Goal: Task Accomplishment & Management: Manage account settings

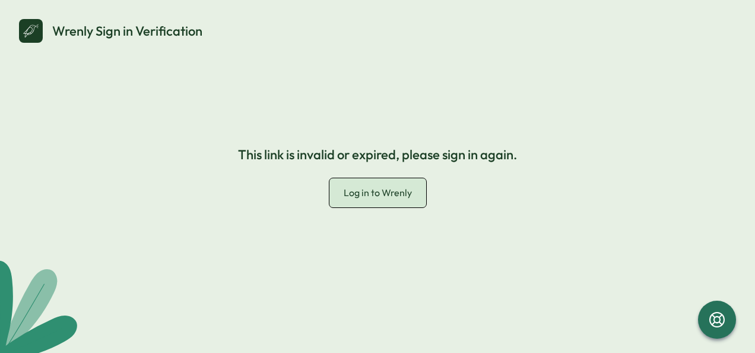
click at [379, 195] on span "Log in to Wrenly" at bounding box center [378, 192] width 68 height 12
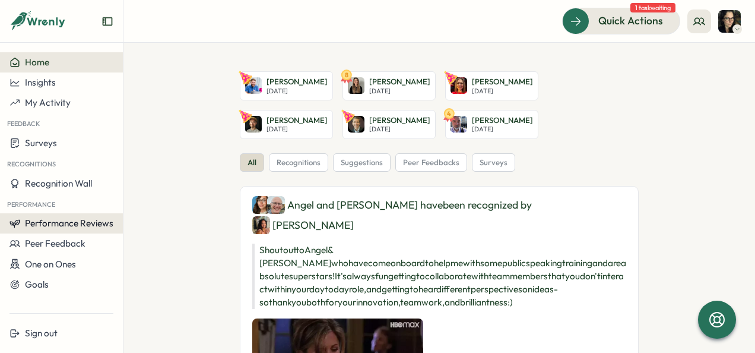
click at [70, 223] on span "Performance Reviews" at bounding box center [69, 222] width 88 height 11
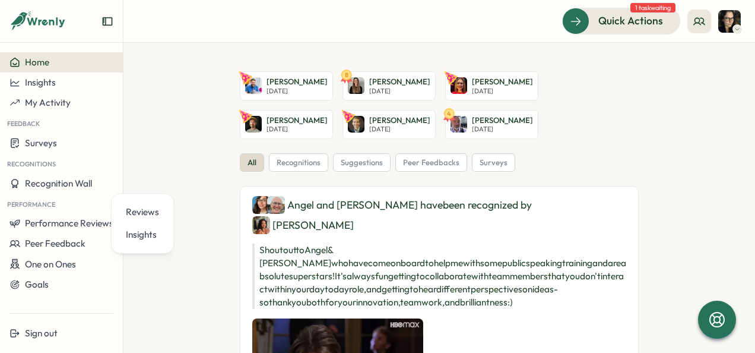
click at [732, 19] on img at bounding box center [730, 21] width 23 height 23
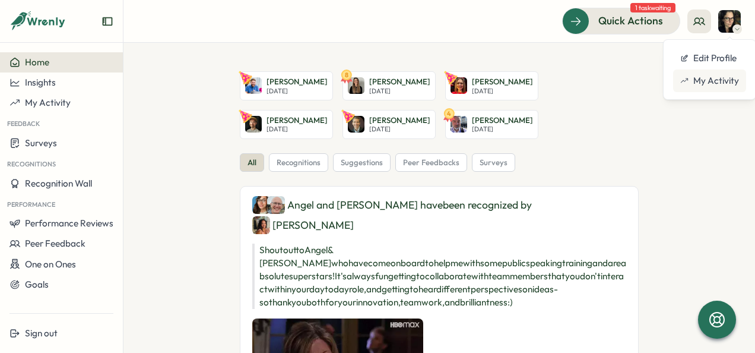
click at [713, 73] on div "My Activity" at bounding box center [709, 80] width 73 height 23
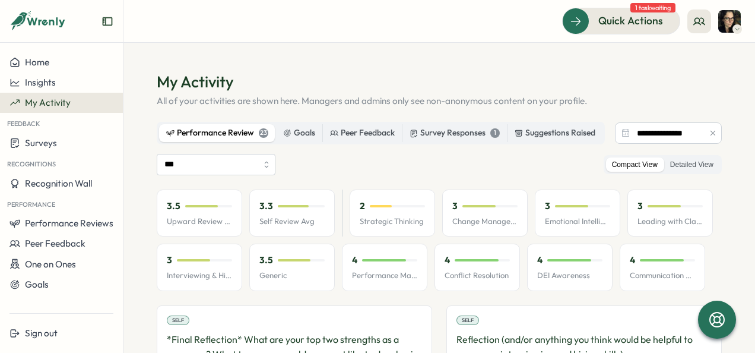
click at [243, 135] on div "Performance Review 23" at bounding box center [217, 132] width 102 height 13
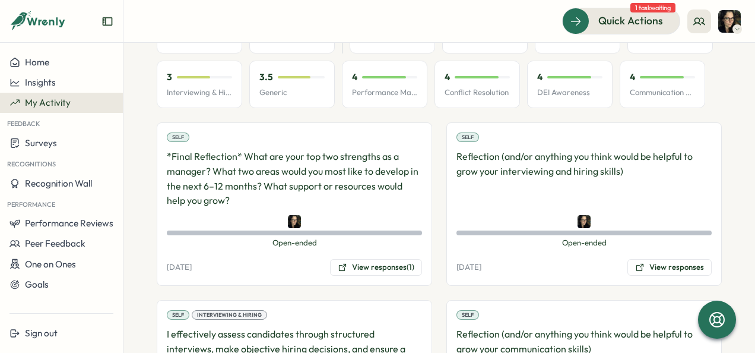
scroll to position [297, 0]
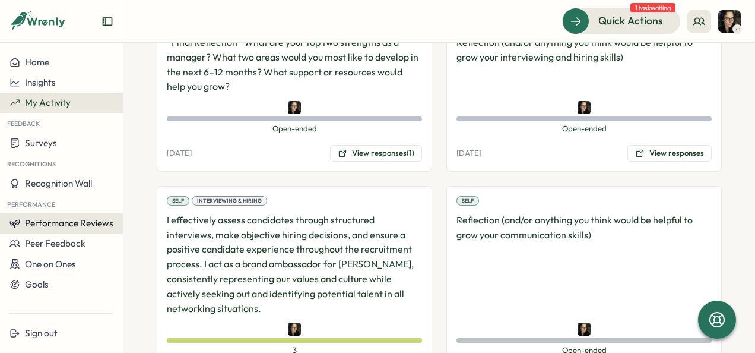
click at [86, 222] on span "Performance Reviews" at bounding box center [69, 222] width 88 height 11
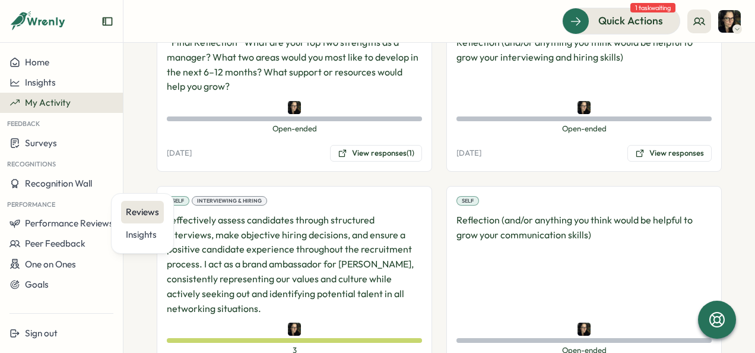
click at [148, 213] on div "Reviews" at bounding box center [142, 211] width 33 height 13
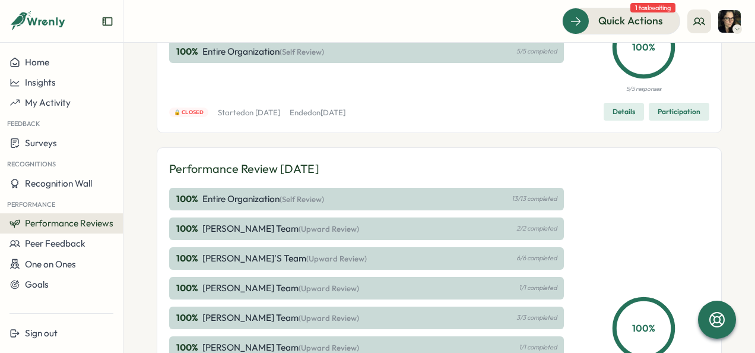
scroll to position [238, 0]
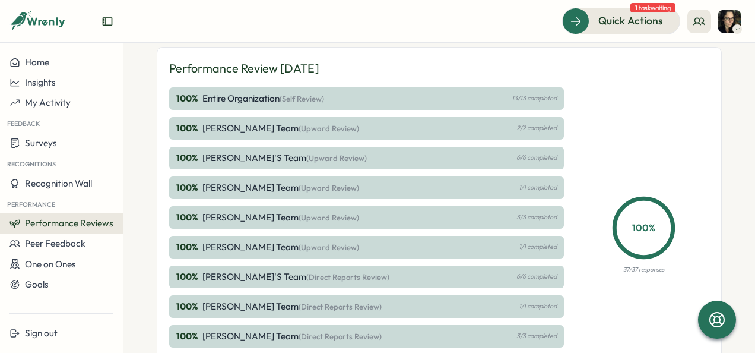
click at [230, 211] on p "Nada Saba's Team (Upward Review)" at bounding box center [281, 217] width 157 height 13
drag, startPoint x: 589, startPoint y: 215, endPoint x: 546, endPoint y: 216, distance: 42.8
click at [589, 215] on div "100 % 37/37 responses" at bounding box center [644, 232] width 132 height 290
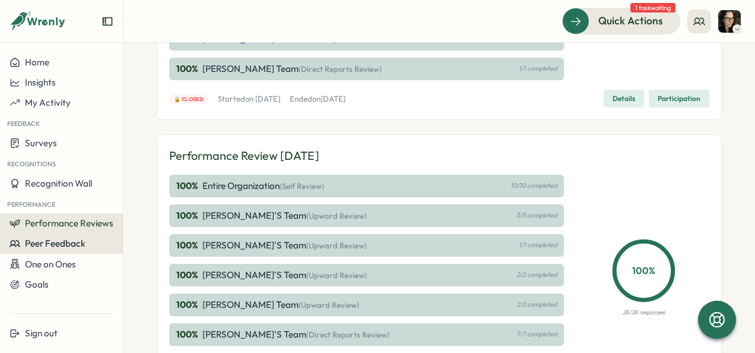
click at [55, 242] on span "Peer Feedback" at bounding box center [55, 243] width 61 height 11
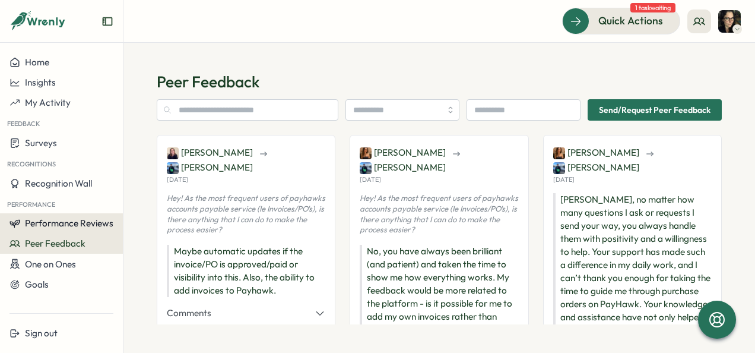
click at [72, 226] on span "Performance Reviews" at bounding box center [69, 222] width 88 height 11
click at [49, 218] on span "Performance Reviews" at bounding box center [69, 222] width 88 height 11
click at [90, 220] on span "Performance Reviews" at bounding box center [69, 222] width 88 height 11
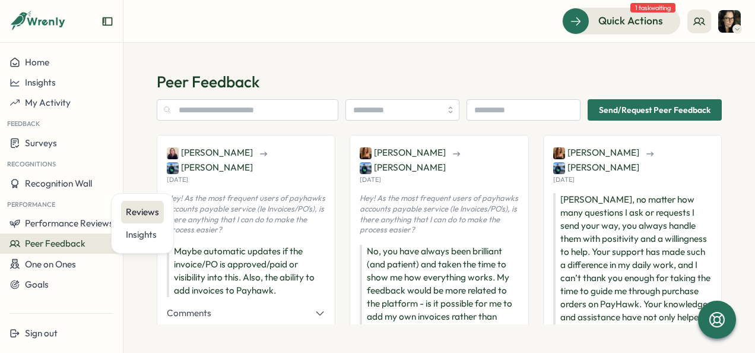
click at [147, 214] on div "Reviews" at bounding box center [142, 211] width 33 height 13
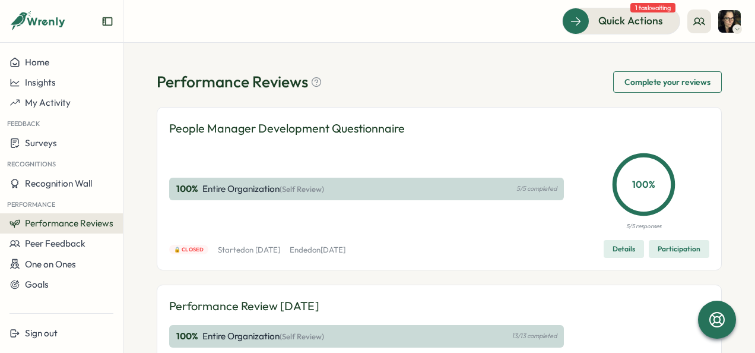
click at [722, 33] on div "Quick Actions 1 task waiting" at bounding box center [651, 21] width 179 height 26
click at [731, 26] on img at bounding box center [730, 21] width 23 height 23
click at [410, 75] on div "Performance Reviews Complete your reviews" at bounding box center [439, 81] width 565 height 21
click at [599, 24] on span "Quick Actions" at bounding box center [614, 20] width 65 height 15
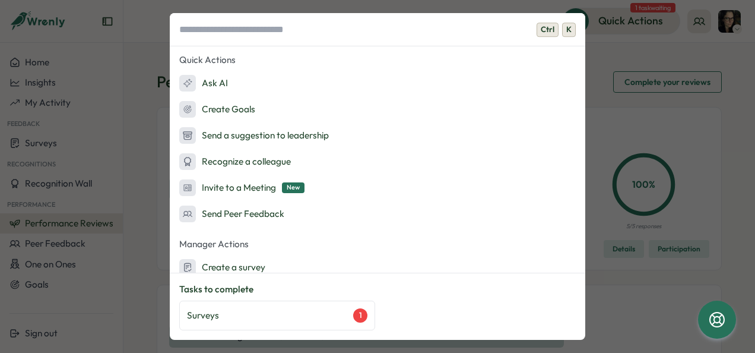
click at [724, 67] on div "Ctrl K Quick Actions Ask AI Create Goals Send a suggestion to leadership Recogn…" at bounding box center [377, 176] width 755 height 353
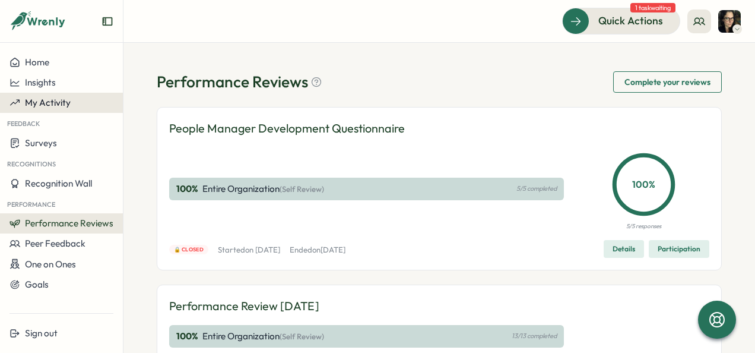
click at [73, 111] on button "My Activity" at bounding box center [61, 103] width 123 height 20
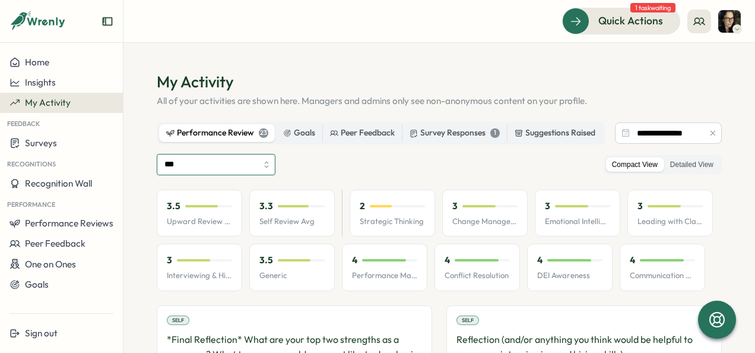
click at [241, 175] on input "***" at bounding box center [216, 164] width 119 height 21
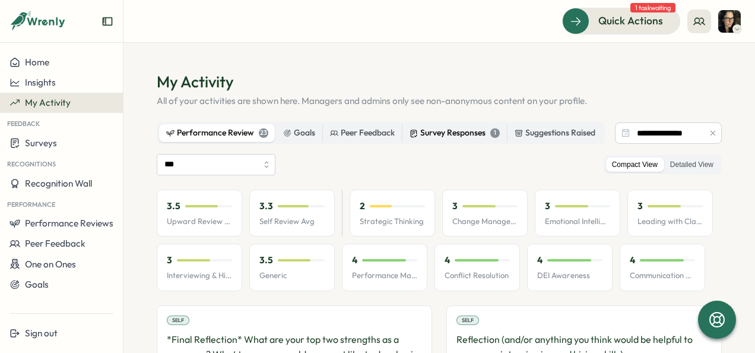
click at [445, 133] on div "Survey Responses 1" at bounding box center [455, 132] width 90 height 13
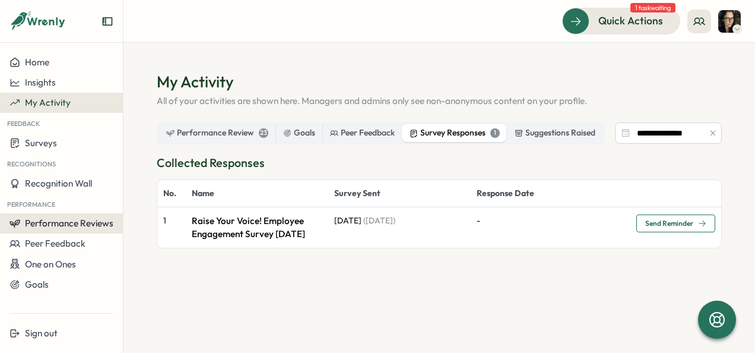
click at [84, 227] on span "Performance Reviews" at bounding box center [69, 222] width 88 height 11
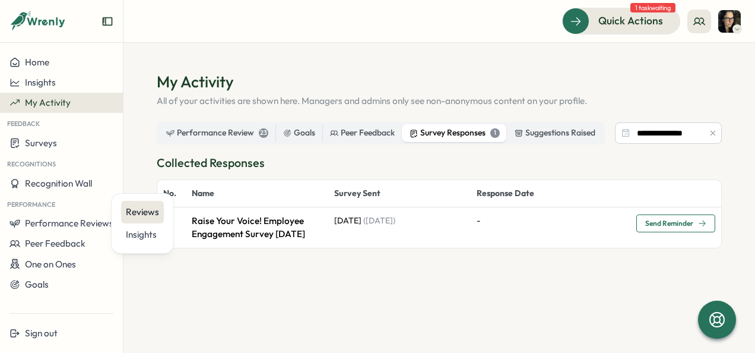
click at [160, 210] on div "Reviews" at bounding box center [142, 212] width 43 height 23
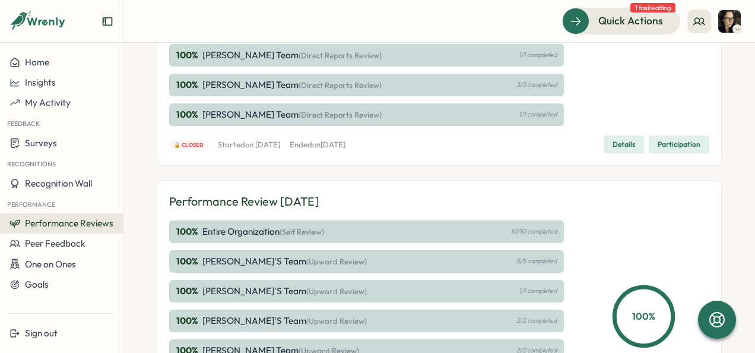
scroll to position [400, 0]
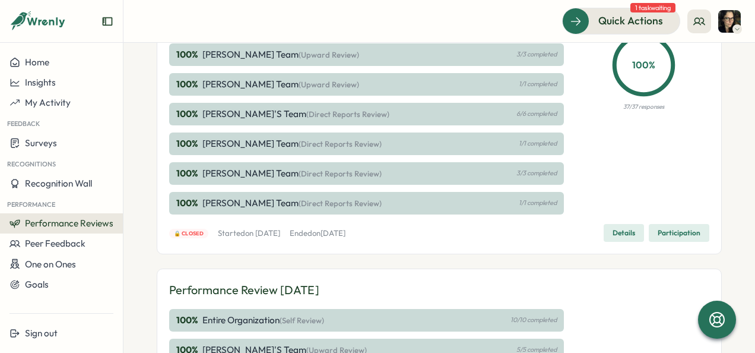
click at [249, 55] on p "Nada Saba's Team (Upward Review)" at bounding box center [281, 54] width 157 height 13
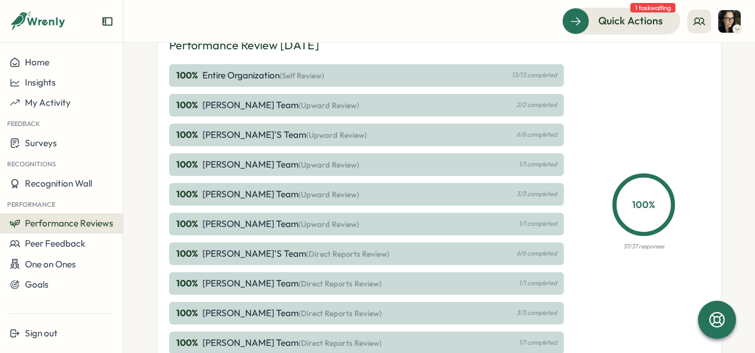
scroll to position [341, 0]
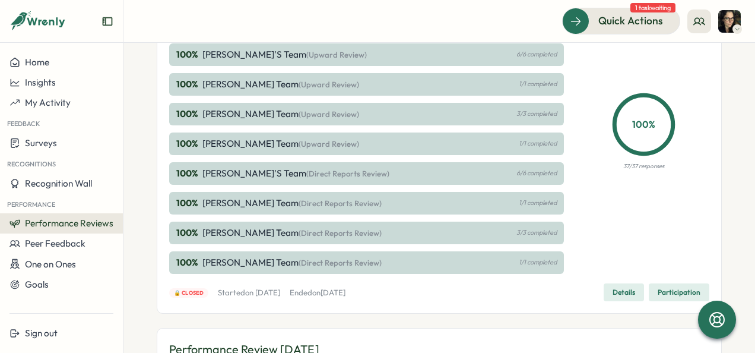
click at [217, 265] on p "Thomas Clark's Team (Direct Reports Review)" at bounding box center [292, 262] width 179 height 13
drag, startPoint x: 271, startPoint y: 233, endPoint x: 282, endPoint y: 233, distance: 10.7
click at [272, 233] on p "Nada Saba's Team (Direct Reports Review)" at bounding box center [292, 232] width 179 height 13
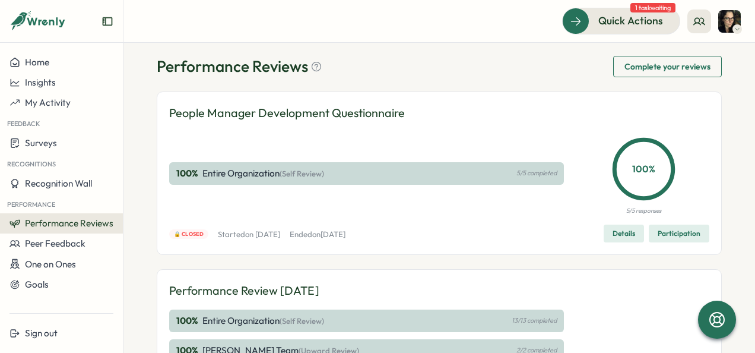
scroll to position [0, 0]
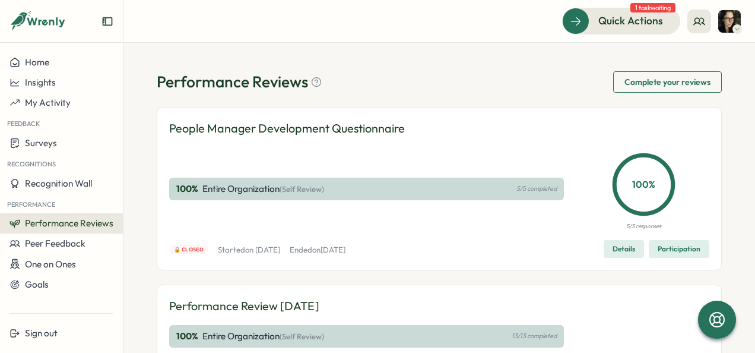
click at [627, 250] on span "Details" at bounding box center [624, 249] width 23 height 17
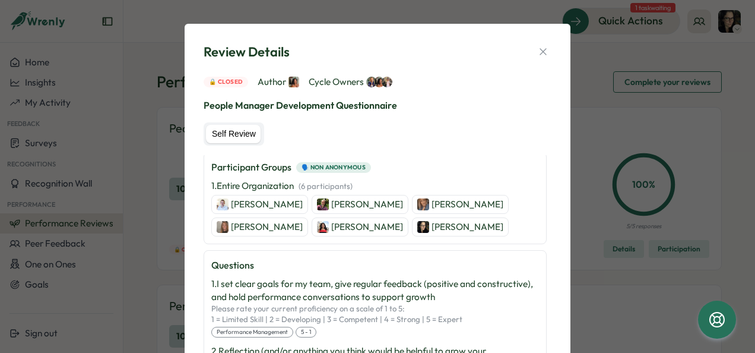
scroll to position [59, 0]
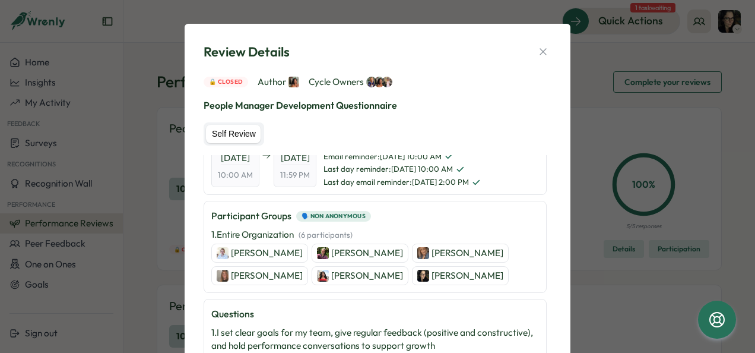
click at [259, 274] on p "[PERSON_NAME]" at bounding box center [267, 275] width 72 height 13
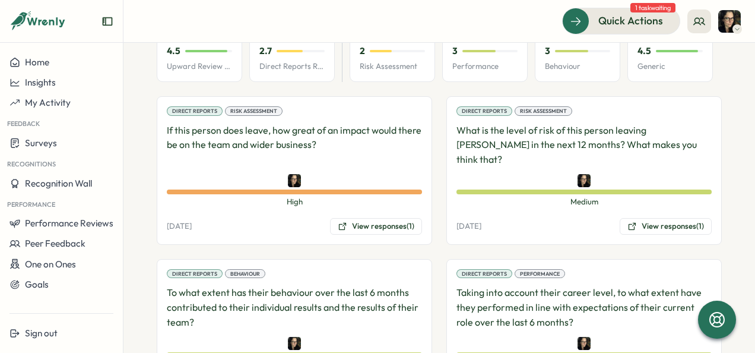
scroll to position [831, 0]
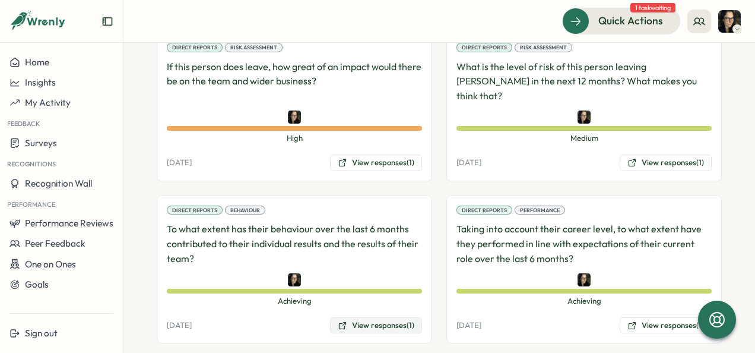
click at [398, 317] on button "View responses (1)" at bounding box center [376, 325] width 92 height 17
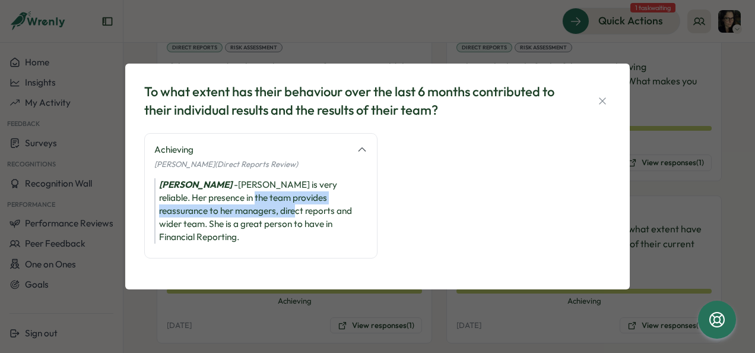
drag, startPoint x: 203, startPoint y: 205, endPoint x: 207, endPoint y: 221, distance: 16.6
click at [207, 221] on div "[PERSON_NAME] - [PERSON_NAME] is very reliable. Her presence in the team provid…" at bounding box center [260, 210] width 213 height 65
drag, startPoint x: 207, startPoint y: 221, endPoint x: 312, endPoint y: 224, distance: 105.8
click at [314, 222] on div "[PERSON_NAME] - [PERSON_NAME] is very reliable. Her presence in the team provid…" at bounding box center [260, 210] width 213 height 65
click at [283, 216] on div "[PERSON_NAME] - [PERSON_NAME] is very reliable. Her presence in the team provid…" at bounding box center [260, 210] width 213 height 65
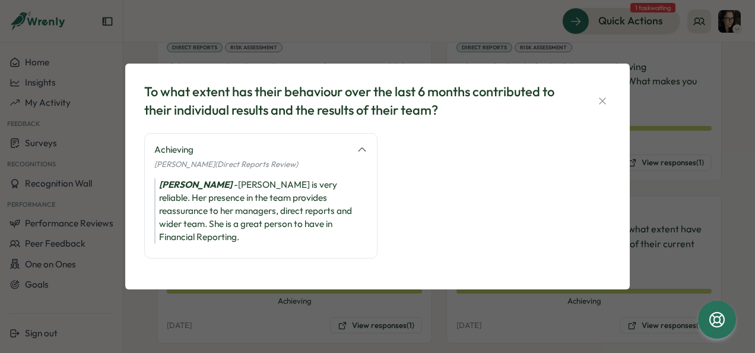
click at [603, 107] on icon "button" at bounding box center [603, 101] width 12 height 12
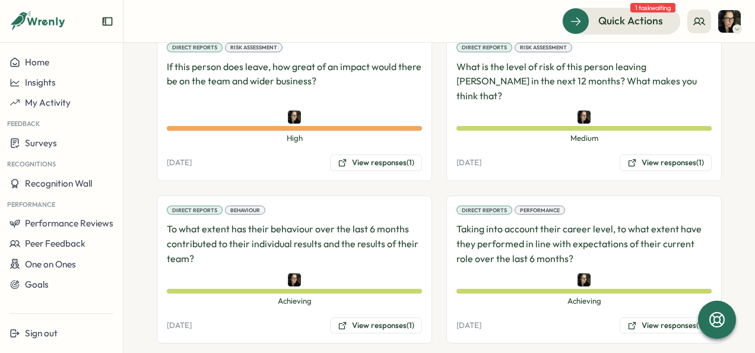
scroll to position [891, 0]
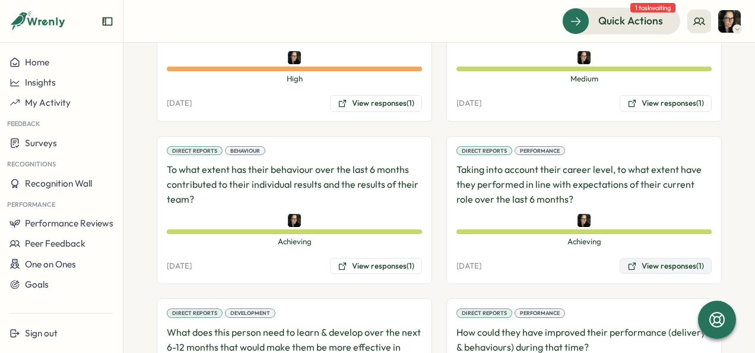
click at [665, 258] on button "View responses (1)" at bounding box center [666, 266] width 92 height 17
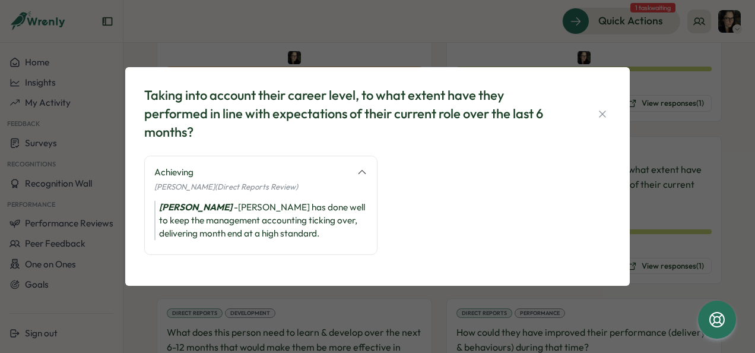
click at [213, 205] on div "[PERSON_NAME] - [PERSON_NAME] has done well to keep the management accounting t…" at bounding box center [260, 220] width 213 height 39
click at [600, 118] on icon "button" at bounding box center [603, 114] width 12 height 12
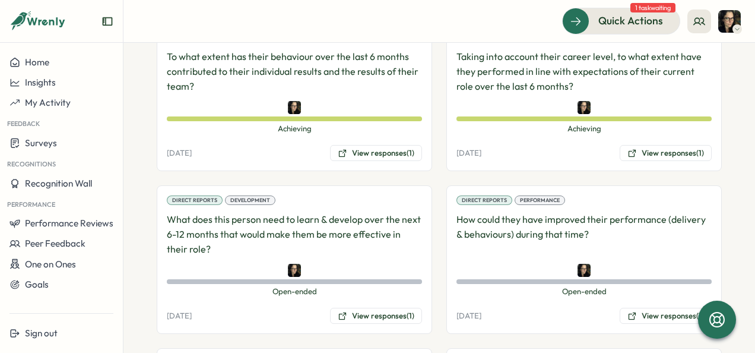
scroll to position [1010, 0]
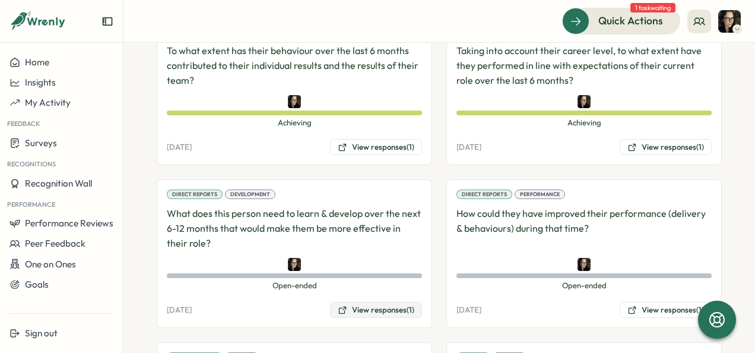
click at [387, 302] on button "View responses (1)" at bounding box center [376, 310] width 92 height 17
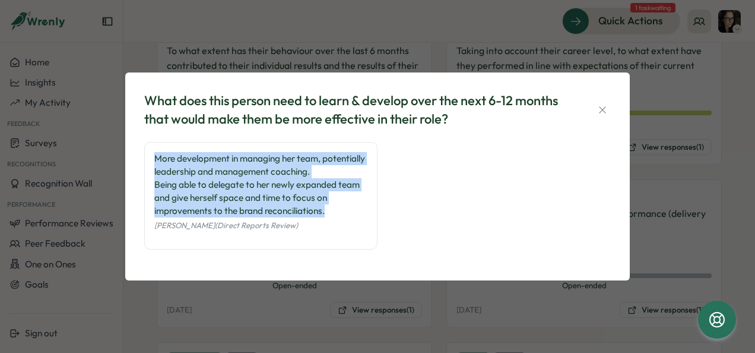
drag, startPoint x: 156, startPoint y: 159, endPoint x: 361, endPoint y: 207, distance: 211.0
click at [361, 207] on div "More development in managing her team, potentially leadership and management co…" at bounding box center [260, 184] width 213 height 65
click at [603, 113] on icon "button" at bounding box center [603, 110] width 12 height 12
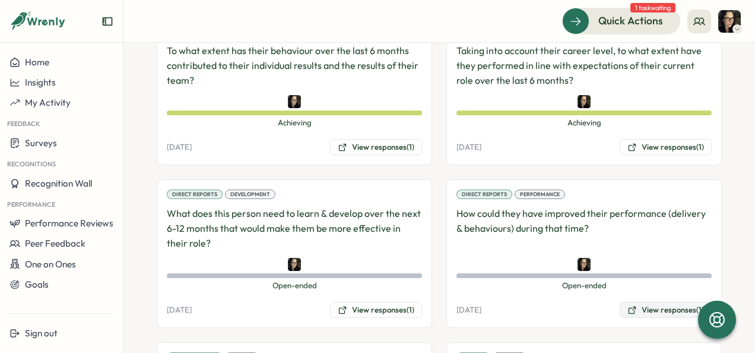
click at [676, 302] on button "View responses (1)" at bounding box center [666, 310] width 92 height 17
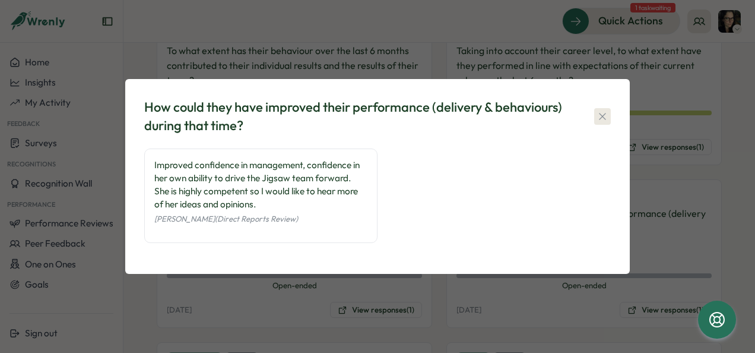
click at [605, 114] on icon "button" at bounding box center [602, 116] width 7 height 7
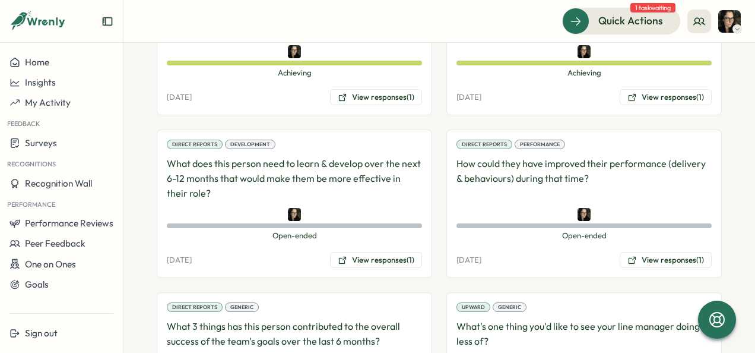
scroll to position [1128, 0]
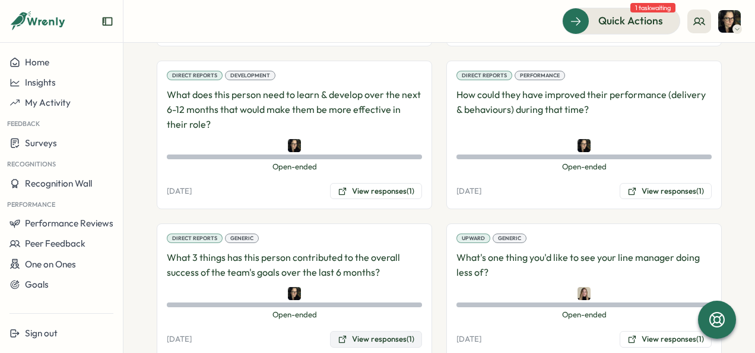
click at [411, 331] on button "View responses (1)" at bounding box center [376, 339] width 92 height 17
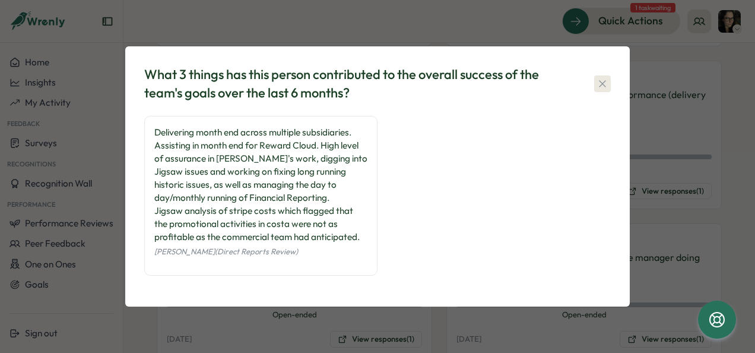
click at [606, 85] on icon "button" at bounding box center [603, 84] width 12 height 12
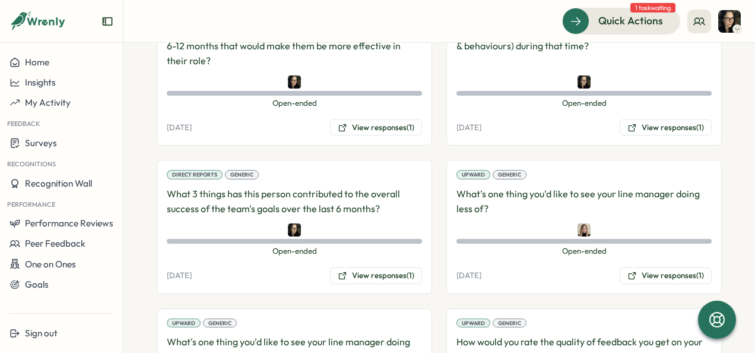
scroll to position [1247, 0]
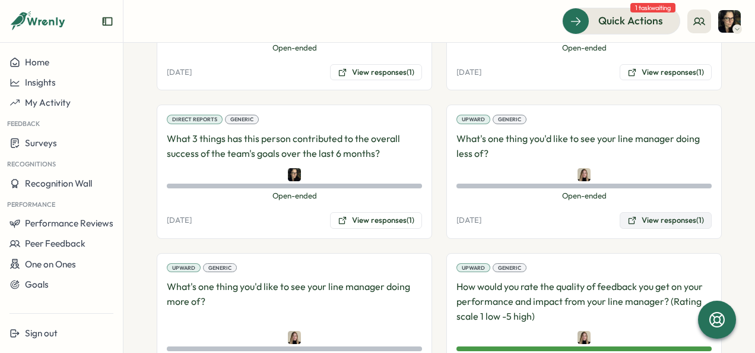
click at [682, 212] on button "View responses (1)" at bounding box center [666, 220] width 92 height 17
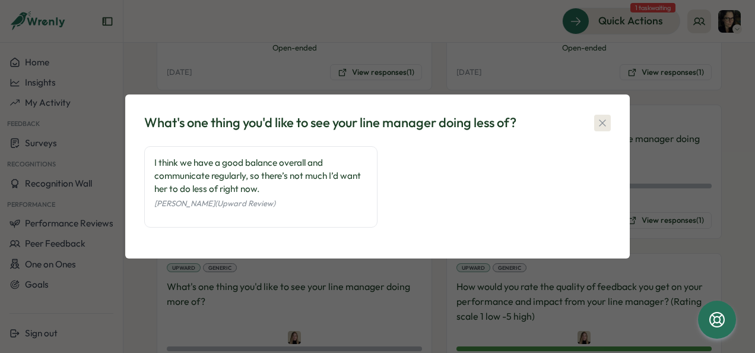
click at [609, 124] on button "button" at bounding box center [602, 123] width 17 height 17
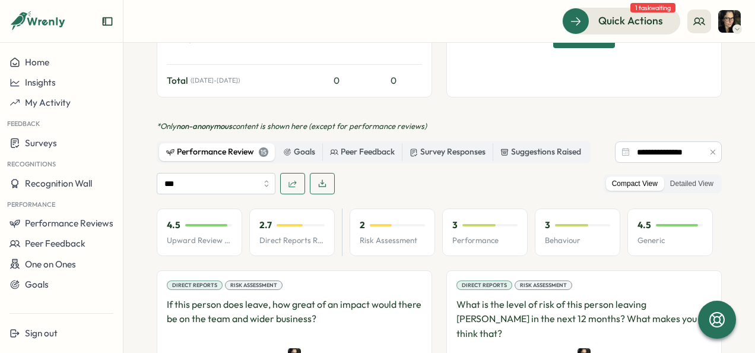
scroll to position [713, 0]
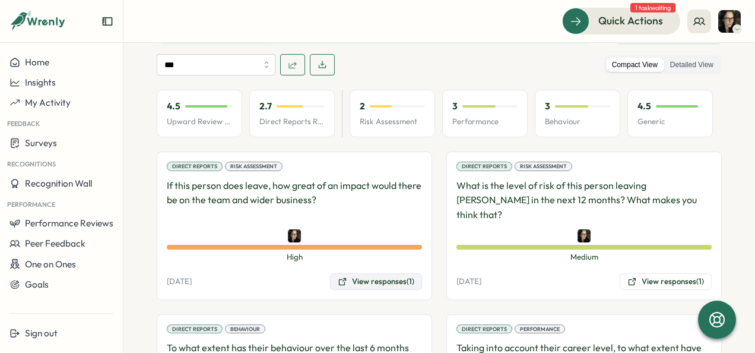
click at [383, 273] on button "View responses (1)" at bounding box center [376, 281] width 92 height 17
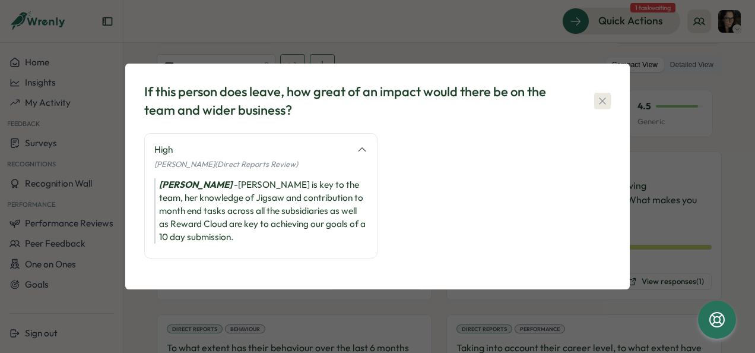
click at [609, 100] on button "button" at bounding box center [602, 101] width 17 height 17
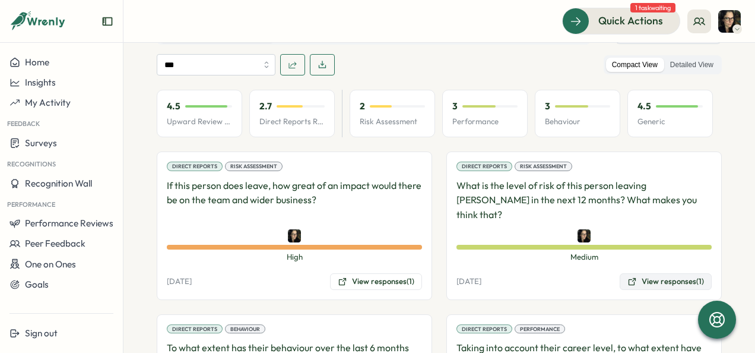
click at [668, 273] on button "View responses (1)" at bounding box center [666, 281] width 92 height 17
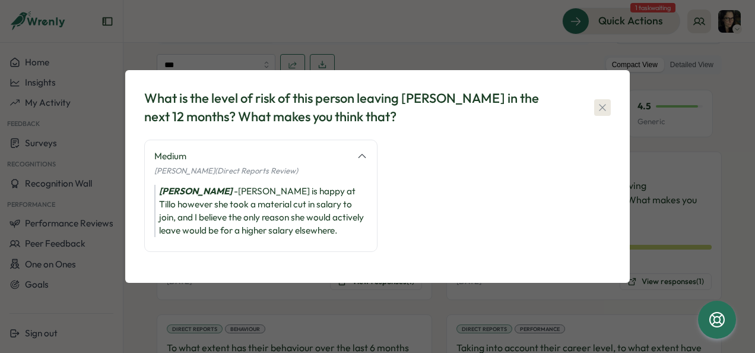
click at [603, 107] on icon "button" at bounding box center [602, 107] width 7 height 7
